Goal: Obtain resource: Download file/media

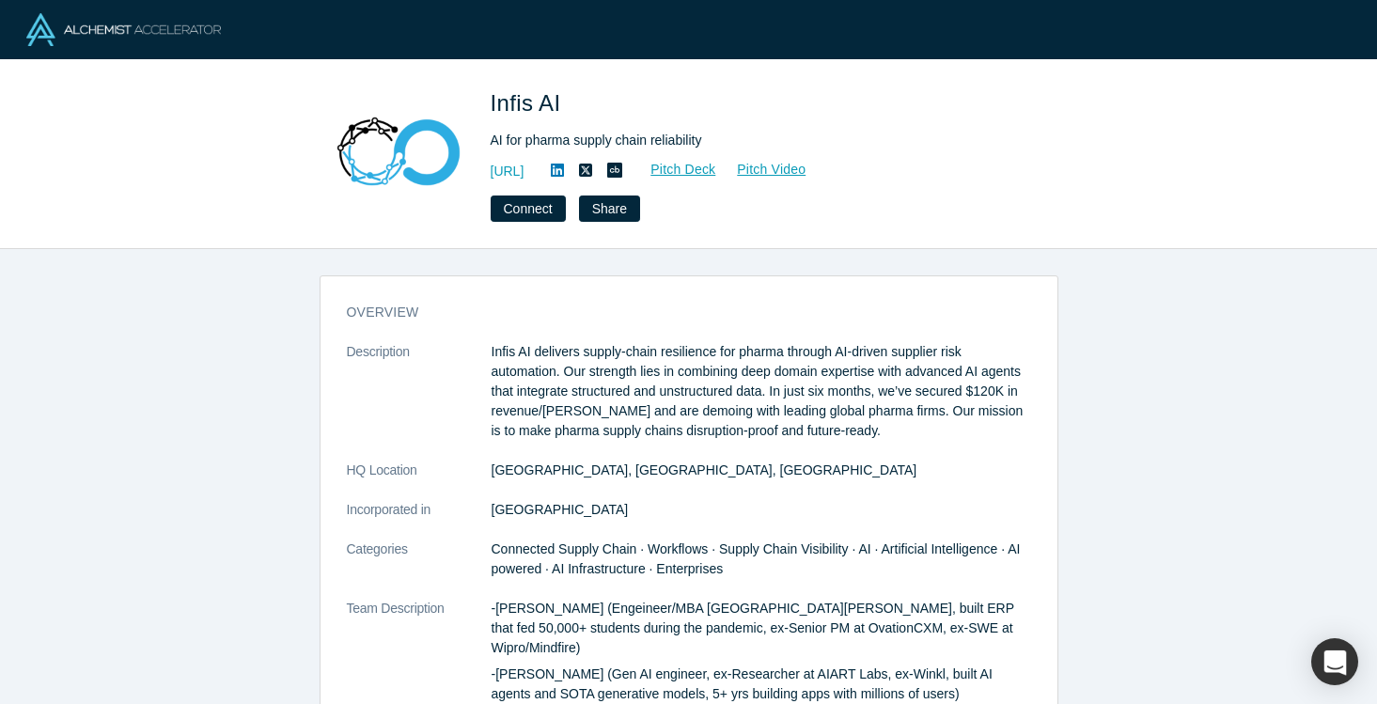
scroll to position [3, 0]
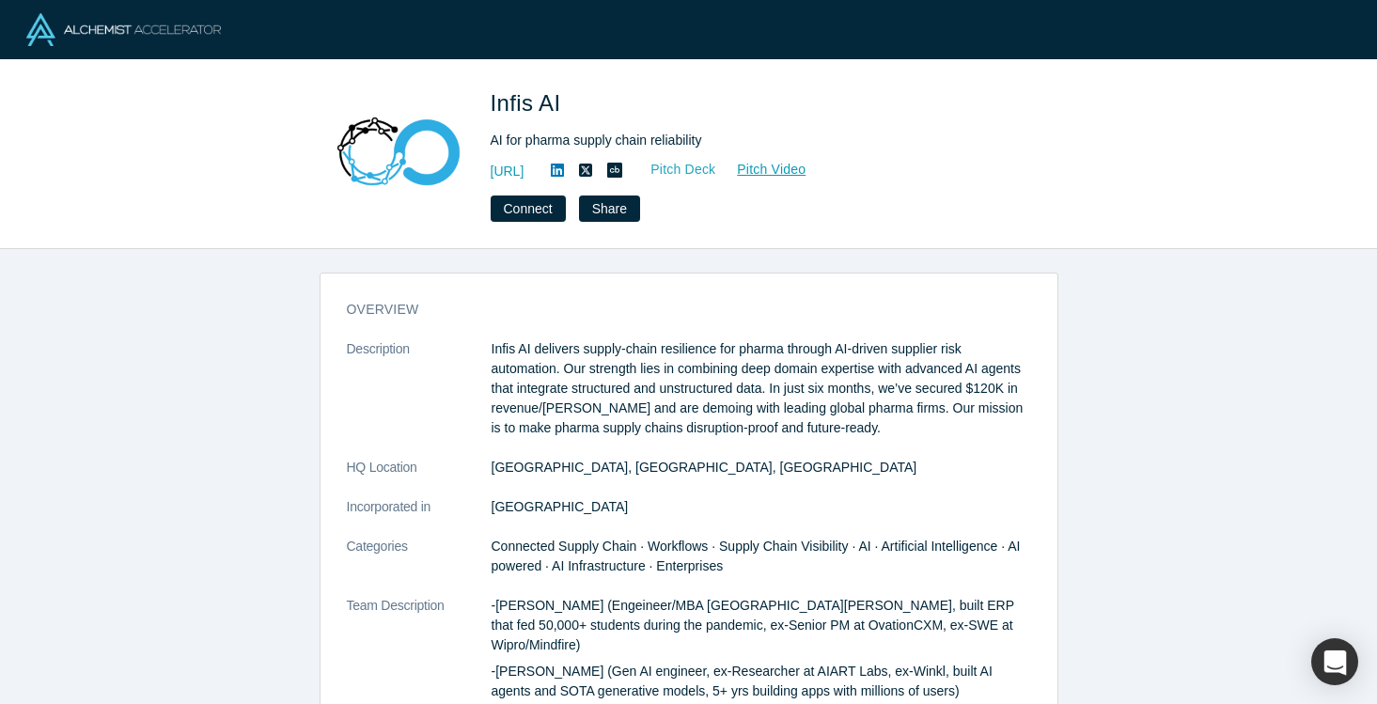
click at [716, 173] on link "Pitch Deck" at bounding box center [673, 170] width 86 height 22
